Goal: Information Seeking & Learning: Learn about a topic

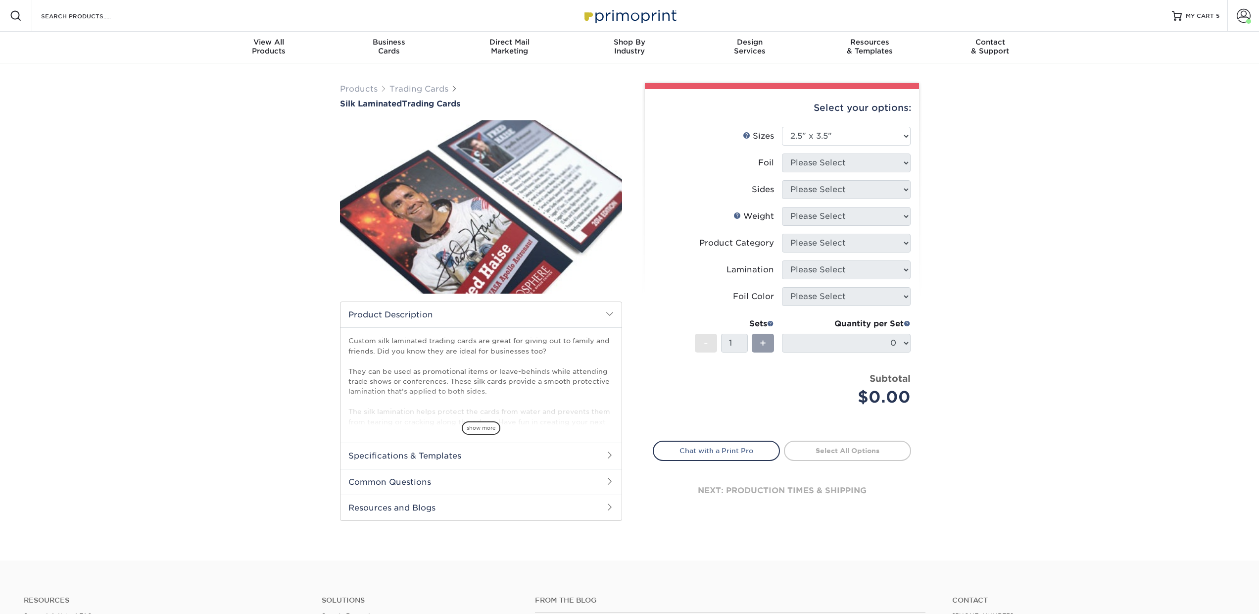
select select "2.50x3.50"
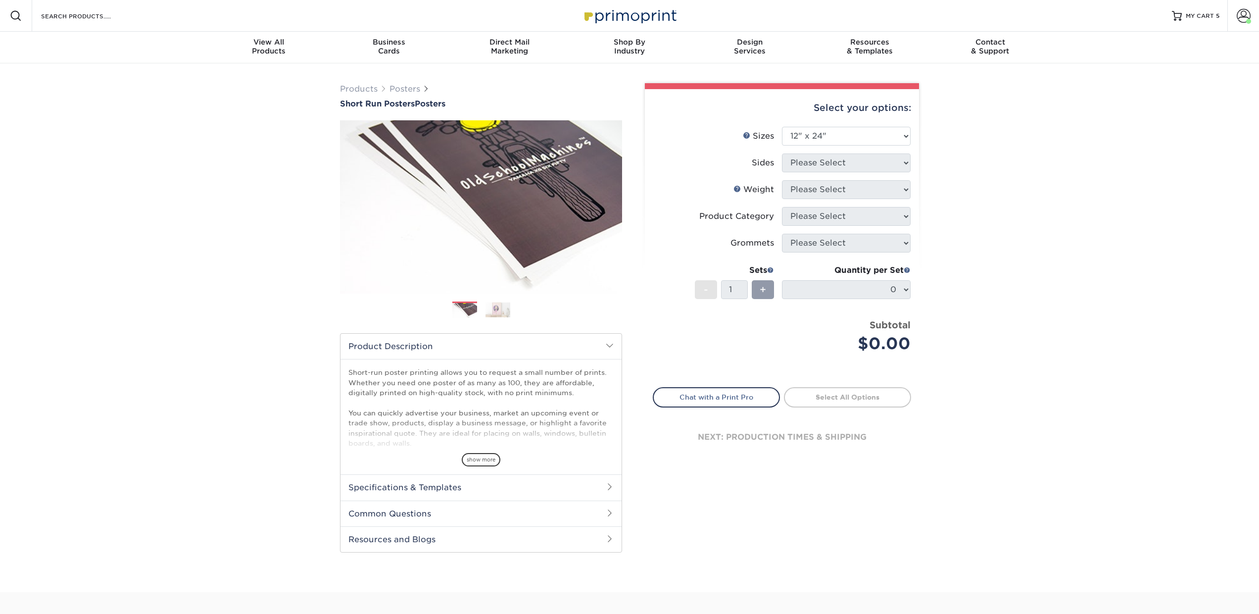
select select "12.00x24.00"
